Goal: Check status: Check status

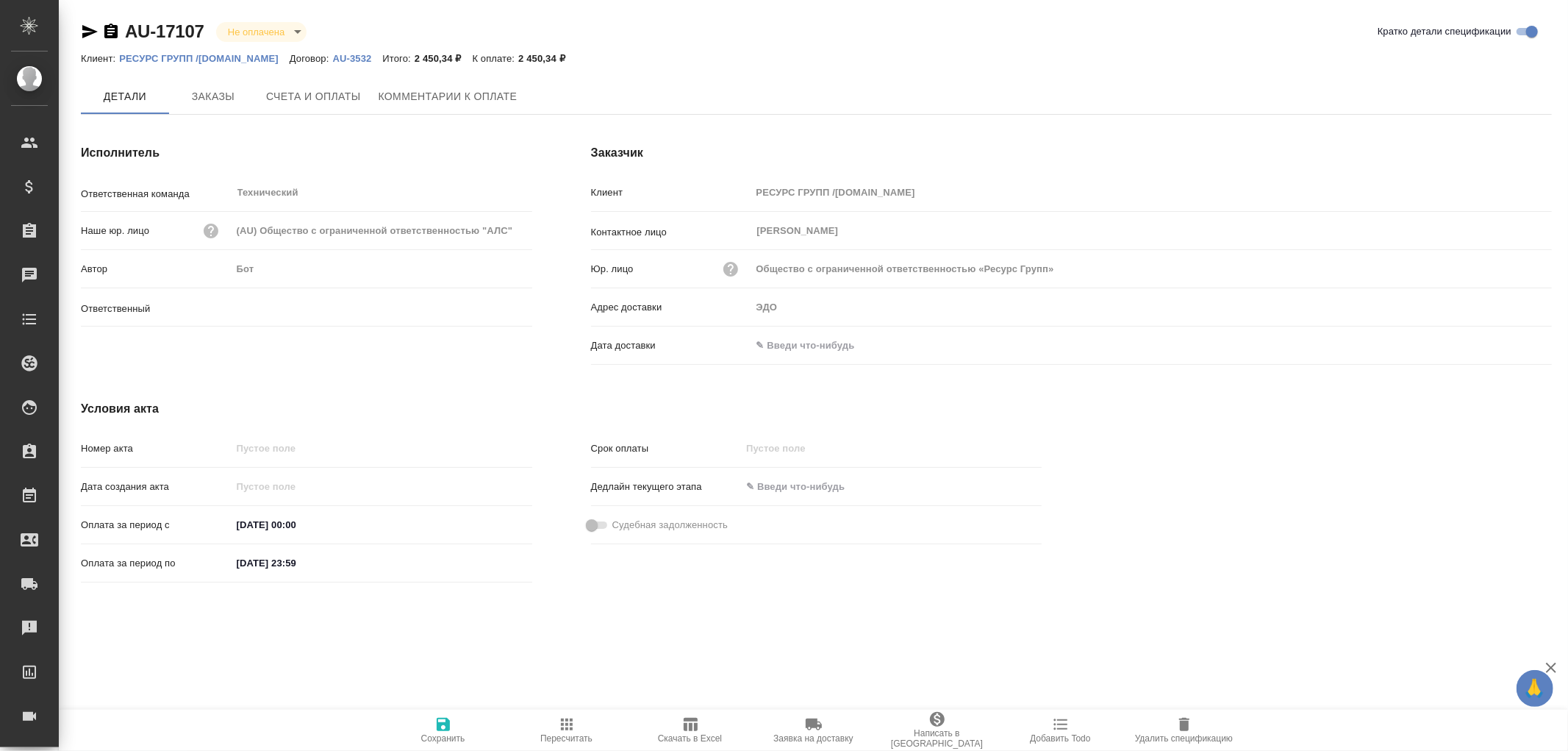
type input "[PERSON_NAME]"
click at [215, 89] on span "Заказы" at bounding box center [213, 97] width 71 height 18
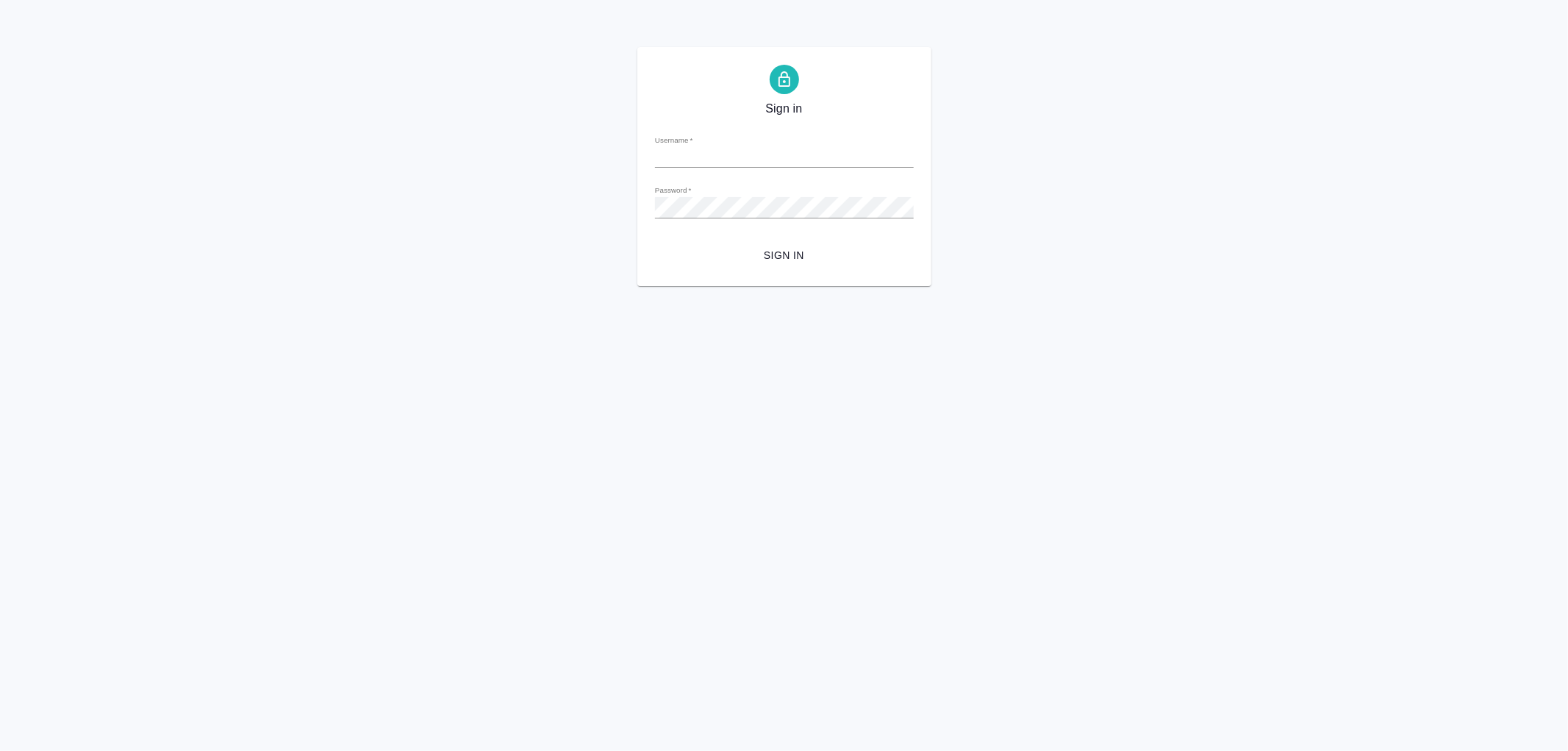
type input "r.romanenko@awatera.com"
click at [783, 257] on span "Sign in" at bounding box center [784, 255] width 235 height 18
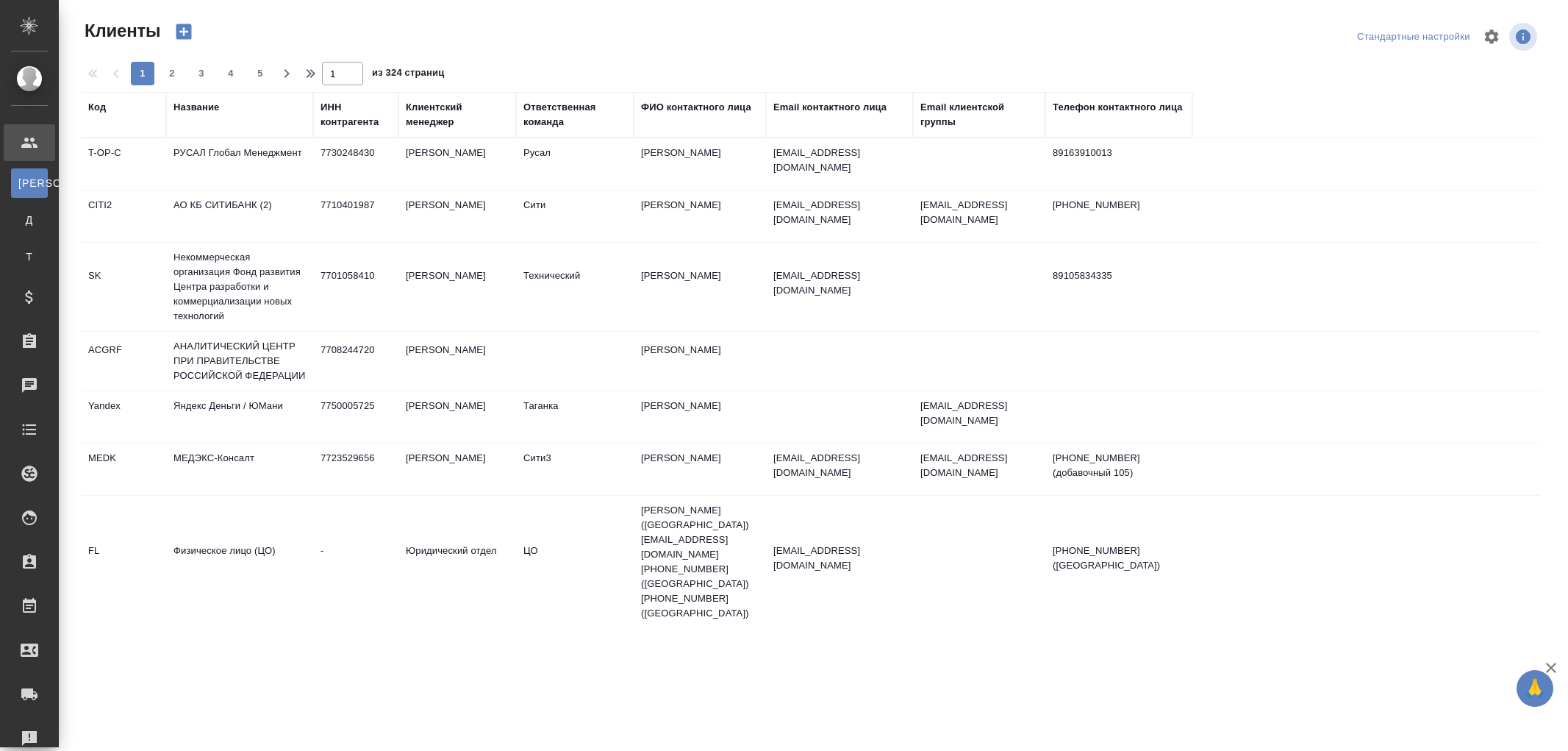
select select "RU"
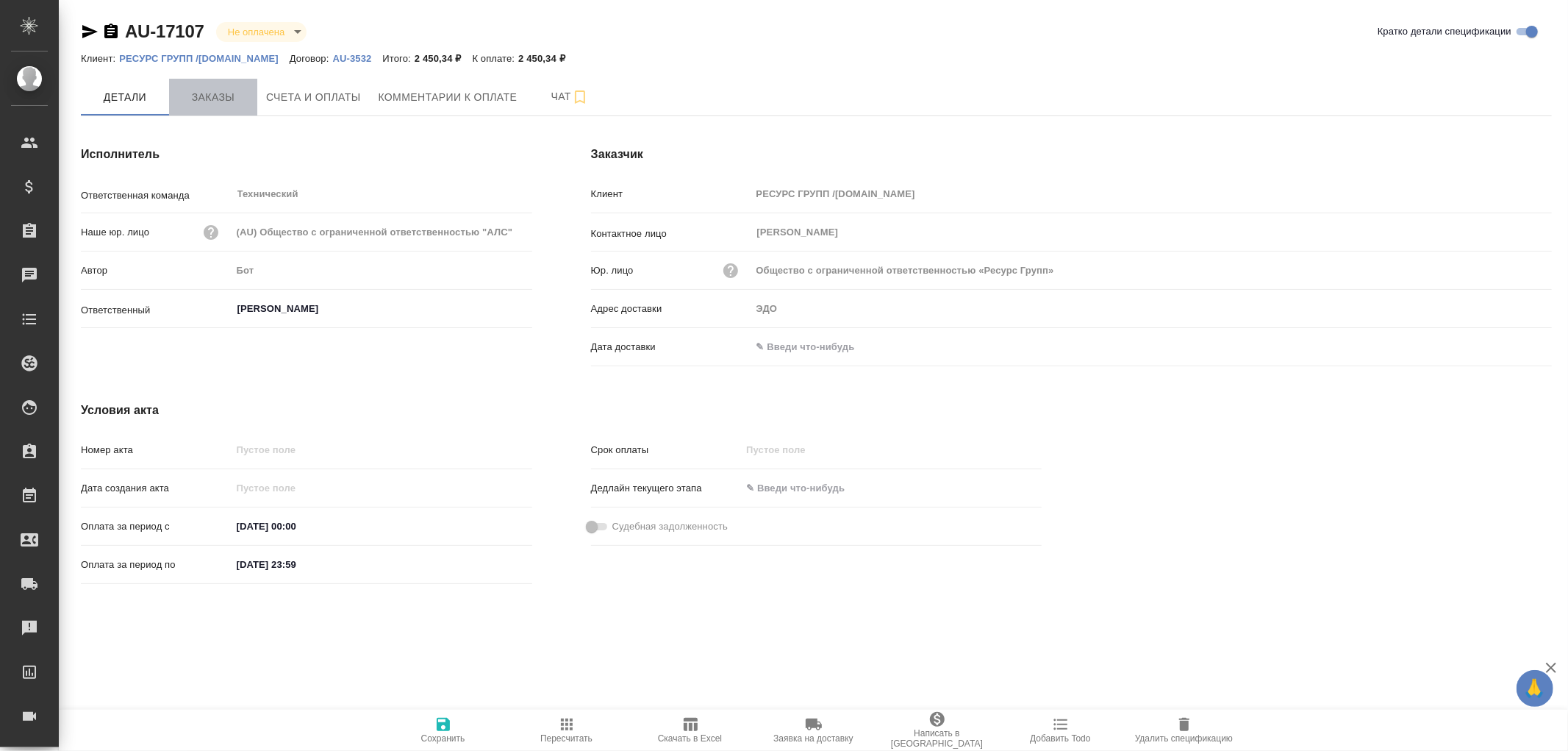
click at [206, 92] on span "Заказы" at bounding box center [213, 98] width 71 height 18
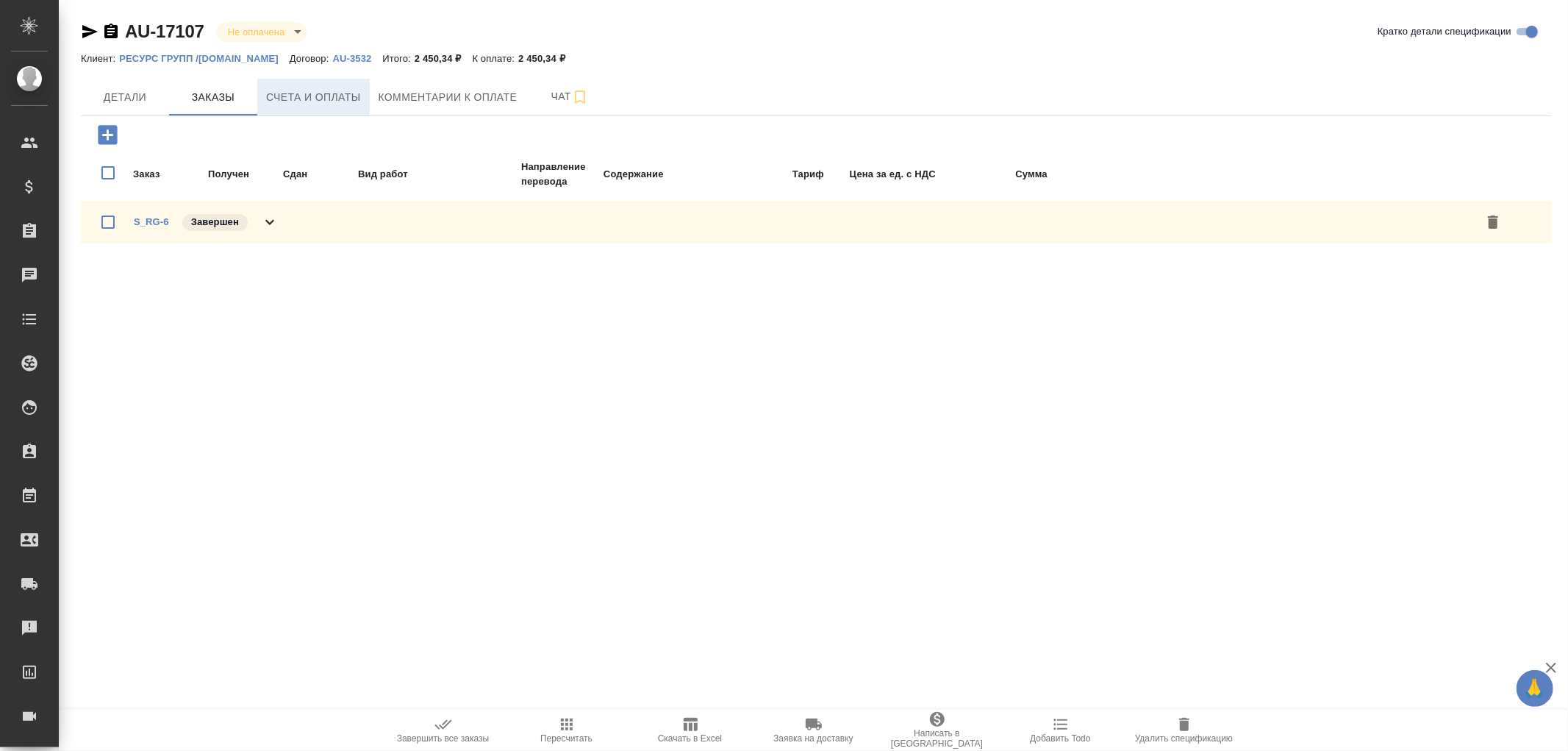
click at [322, 104] on span "Счета и оплаты" at bounding box center [313, 98] width 95 height 18
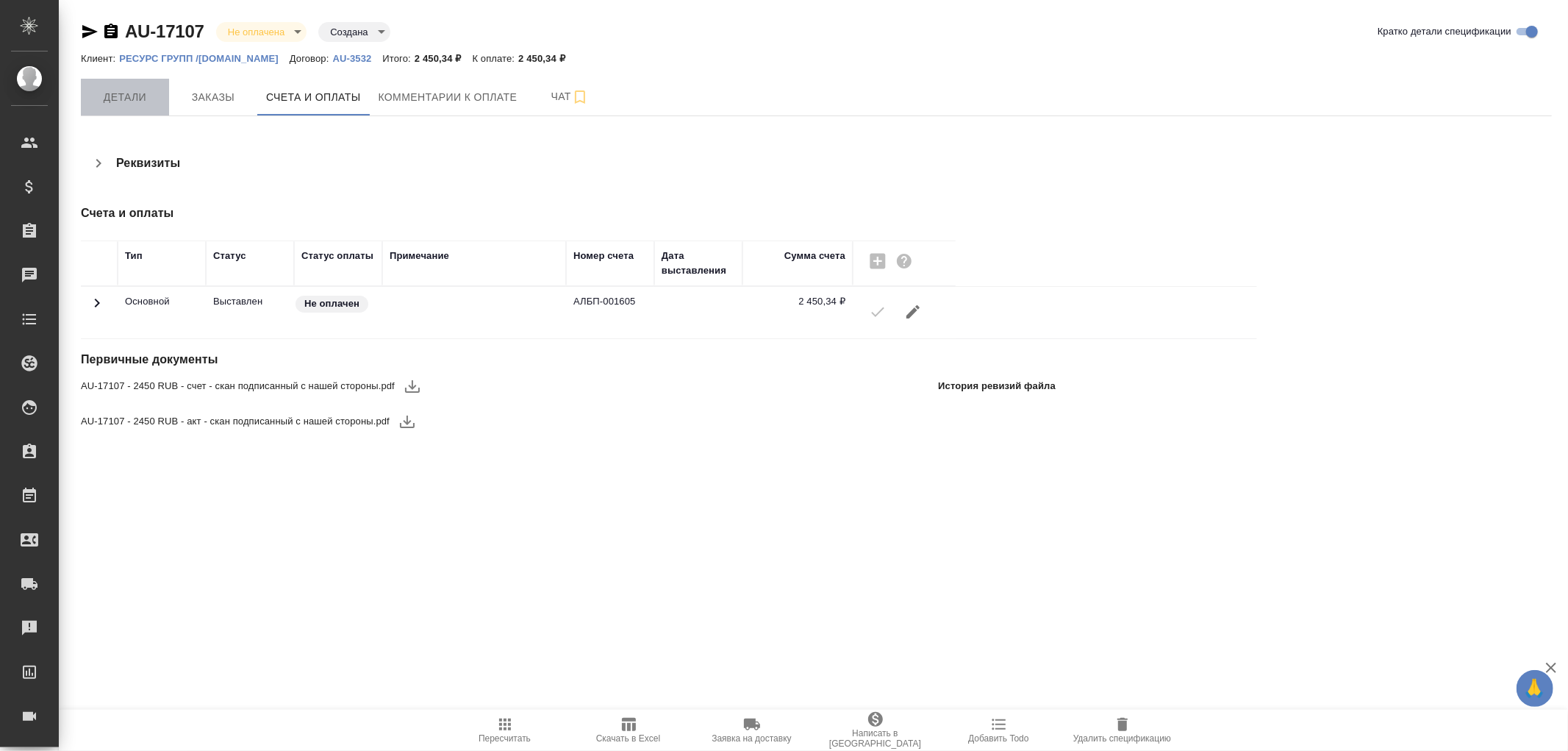
click at [126, 89] on span "Детали" at bounding box center [124, 98] width 71 height 18
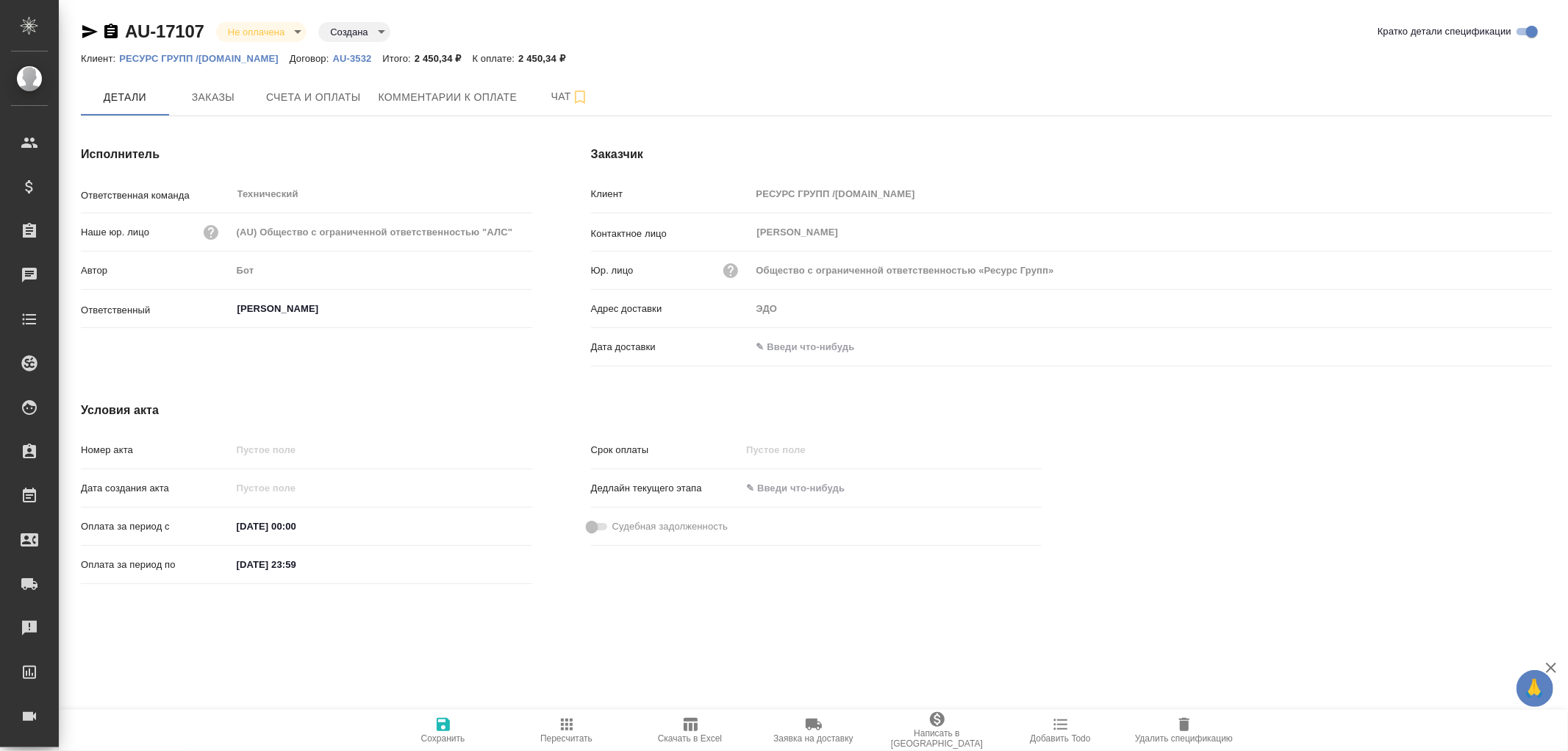
click at [792, 347] on input "text" at bounding box center [815, 346] width 128 height 21
click at [1504, 345] on icon "button" at bounding box center [1509, 347] width 18 height 18
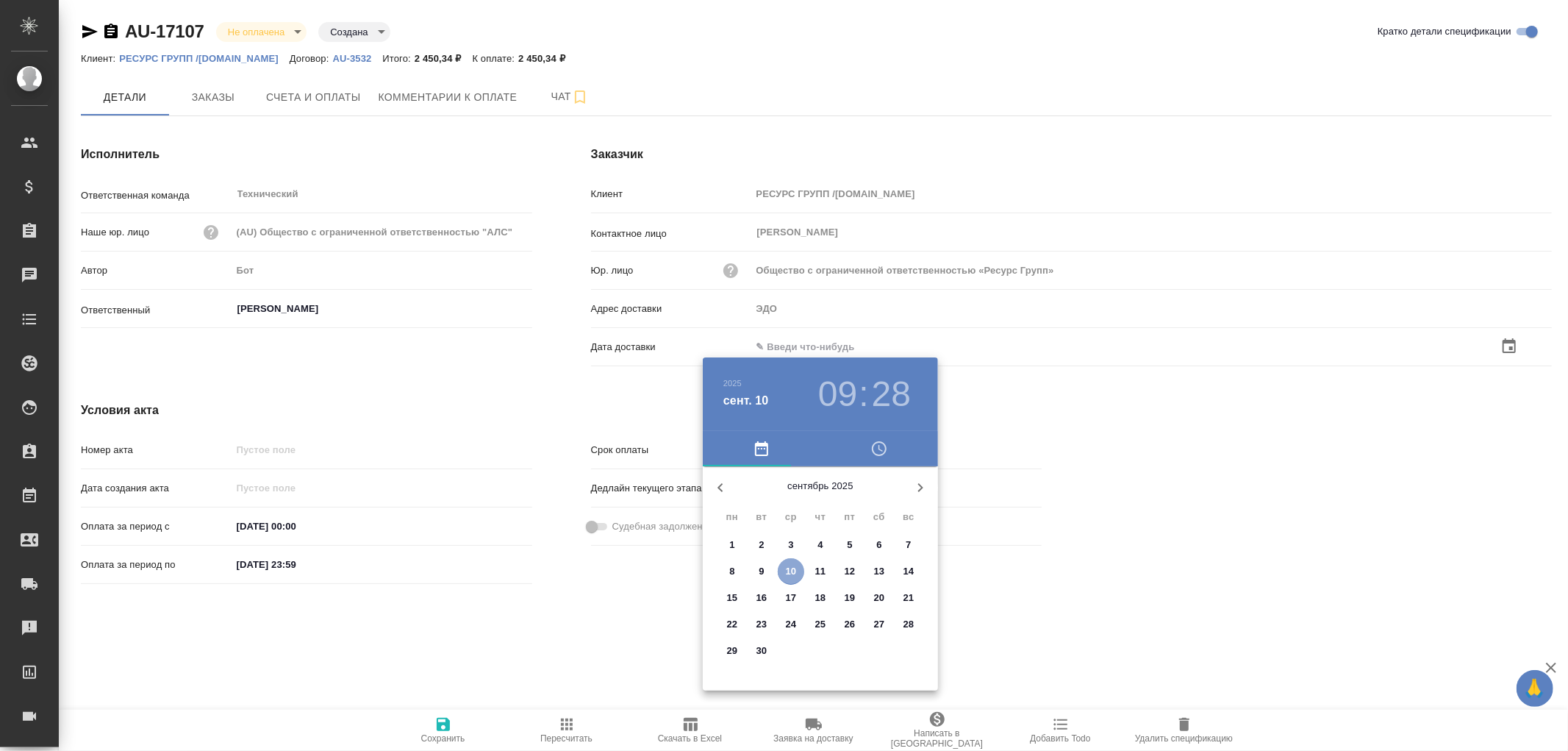
click at [793, 576] on p "10" at bounding box center [790, 571] width 11 height 15
type input "10.09.2025 09:28"
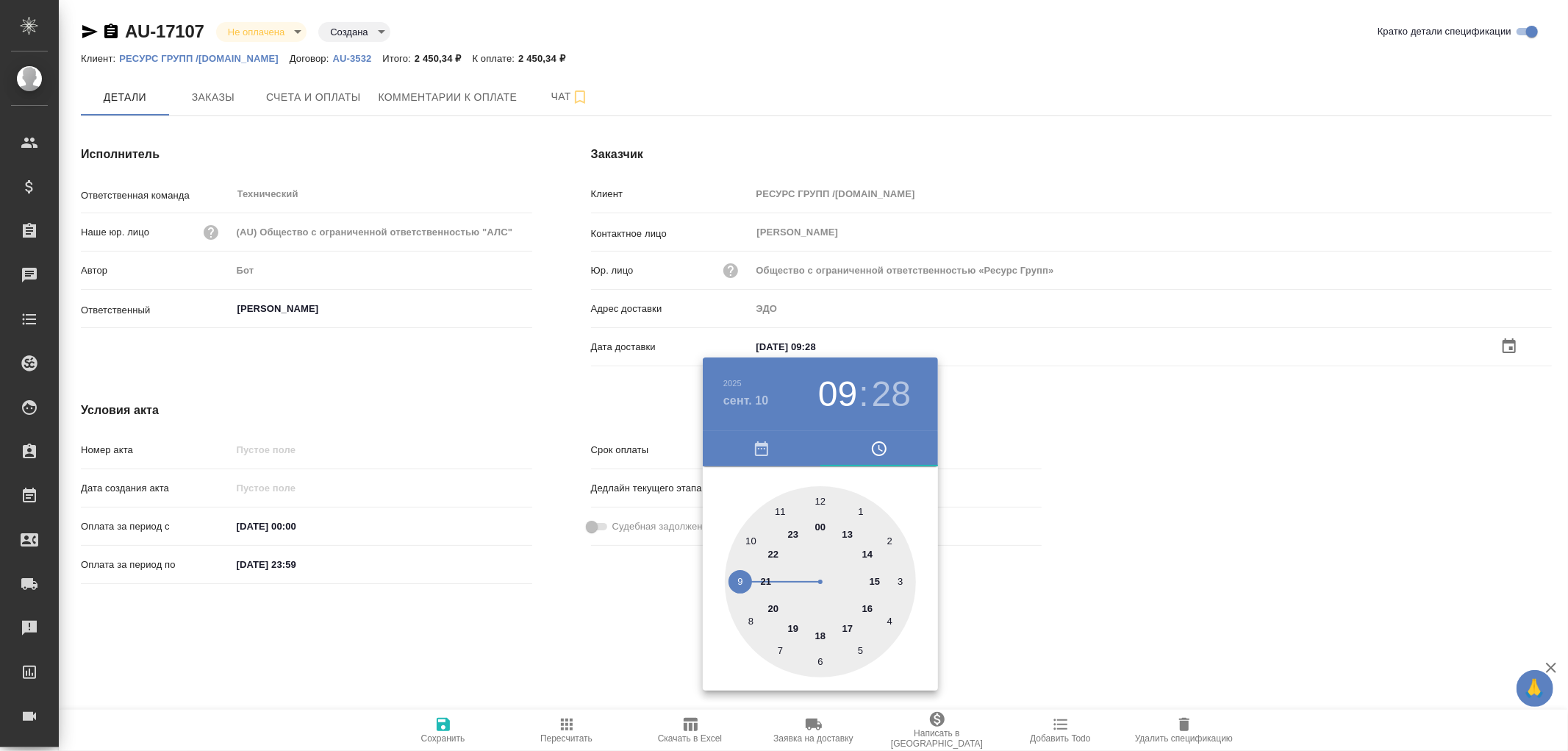
click at [445, 723] on div at bounding box center [784, 376] width 1568 height 751
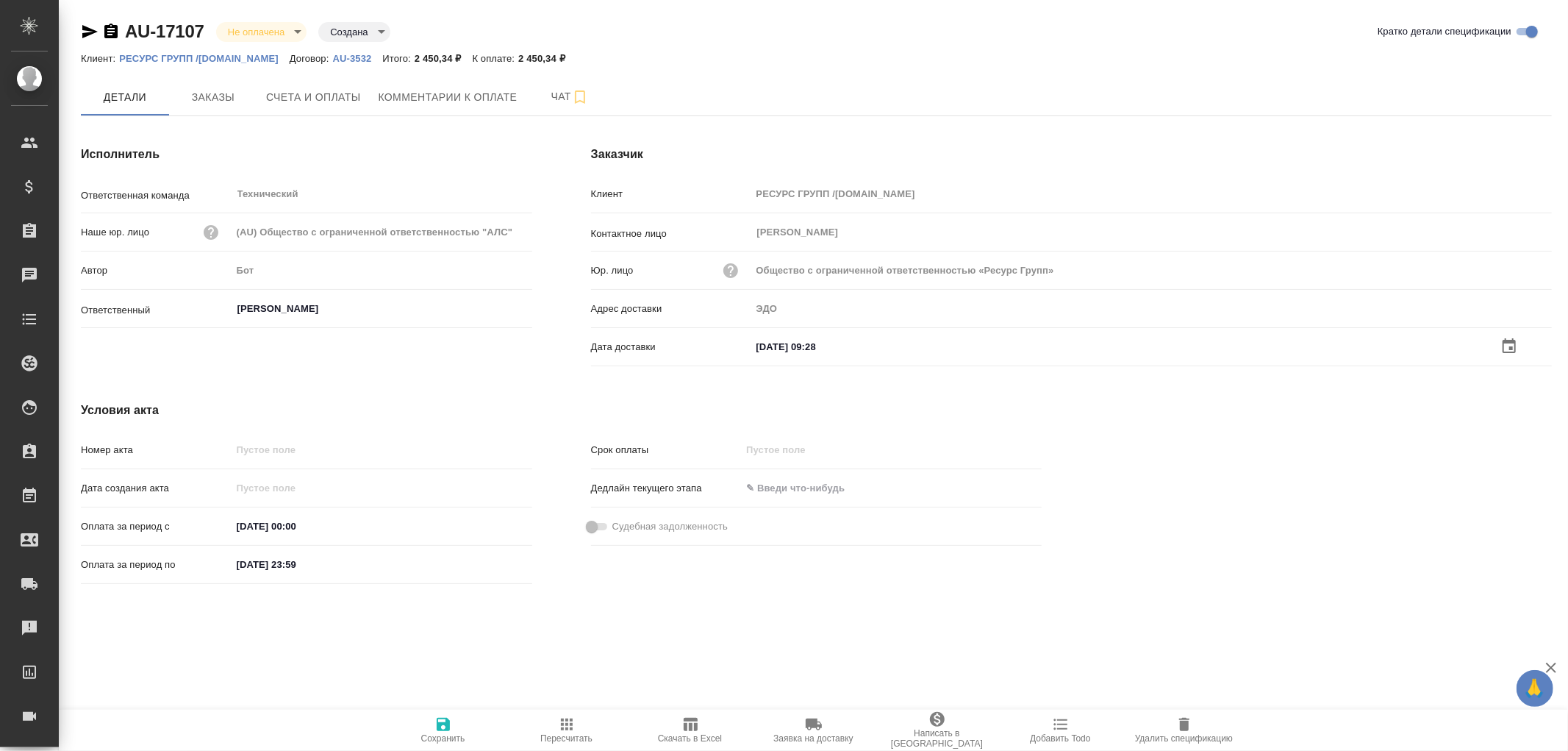
click at [445, 723] on icon "button" at bounding box center [443, 724] width 13 height 13
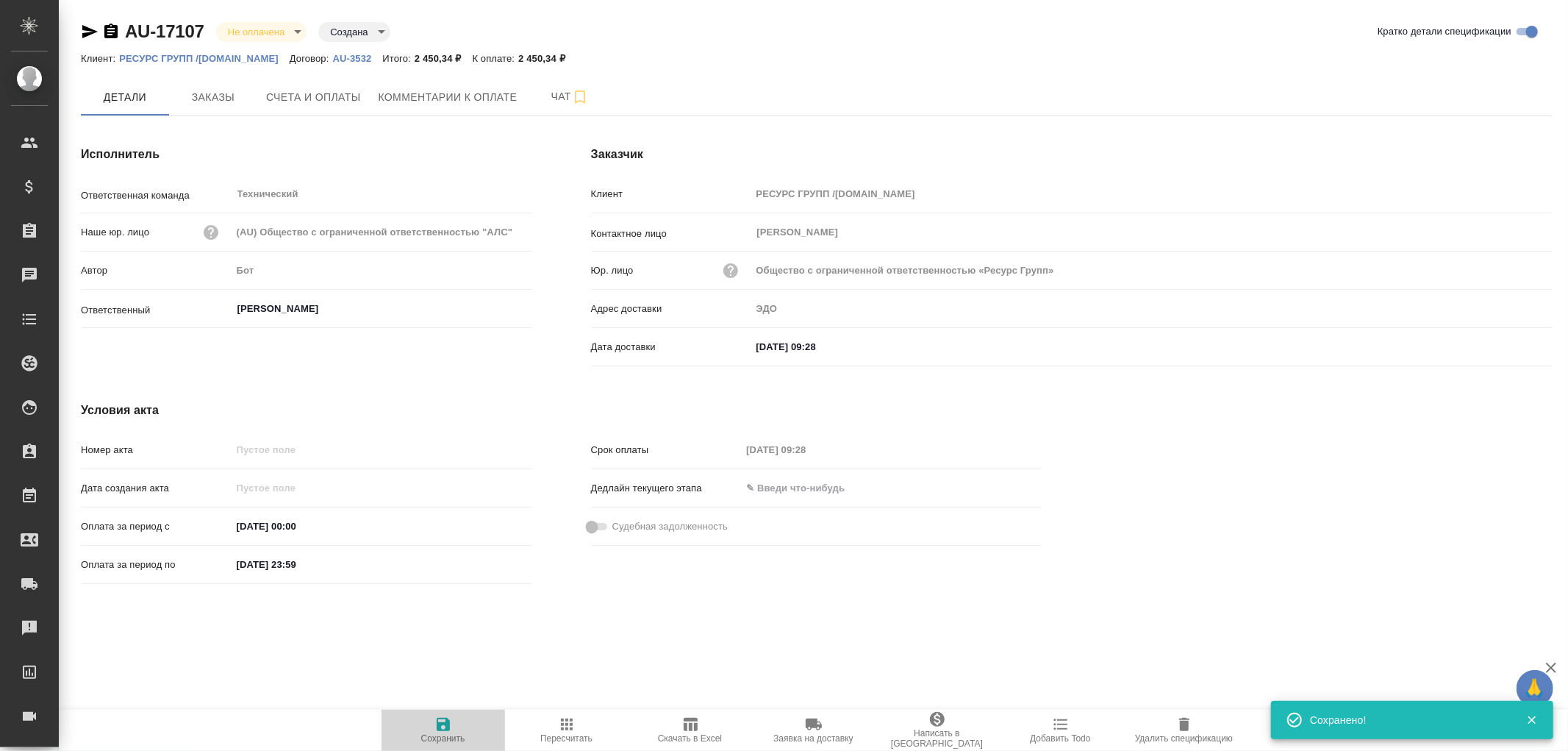
click at [445, 723] on icon "button" at bounding box center [443, 724] width 13 height 13
